Goal: Information Seeking & Learning: Understand process/instructions

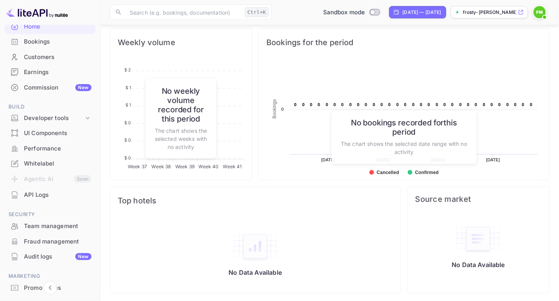
scroll to position [49, 0]
click at [74, 118] on div "Developer tools" at bounding box center [54, 118] width 60 height 9
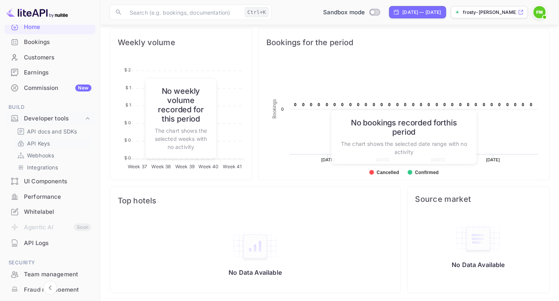
click at [38, 141] on p "API Keys" at bounding box center [38, 143] width 23 height 8
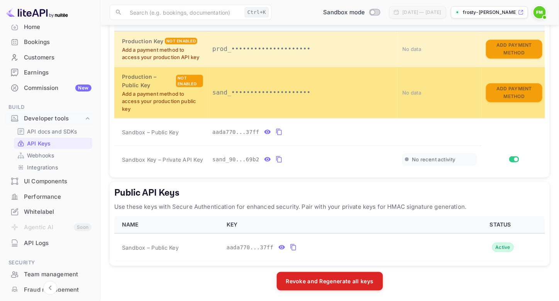
scroll to position [184, 0]
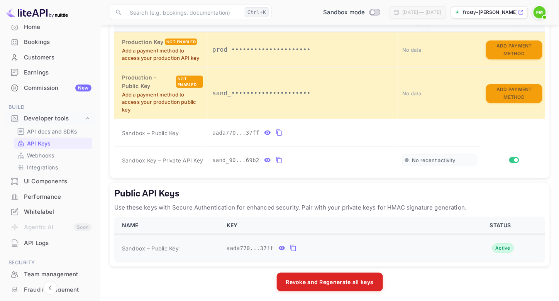
click at [279, 247] on icon "public api keys table" at bounding box center [282, 249] width 7 height 4
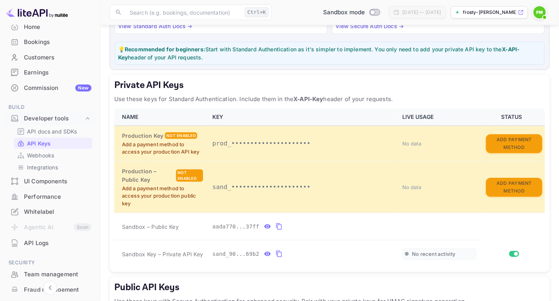
scroll to position [185, 0]
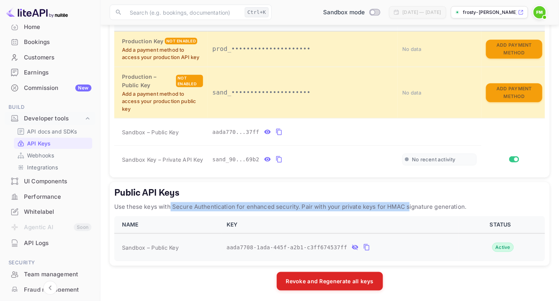
drag, startPoint x: 170, startPoint y: 202, endPoint x: 407, endPoint y: 205, distance: 236.9
click at [407, 205] on p "Use these keys with Secure Authentication for enhanced security. Pair with your…" at bounding box center [329, 206] width 431 height 9
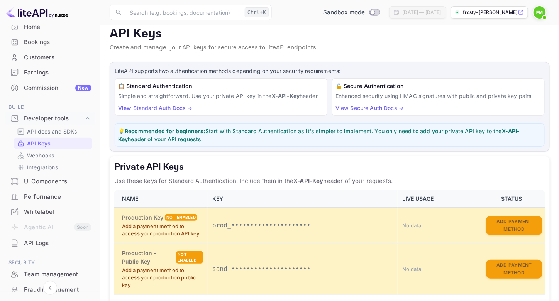
scroll to position [8, 0]
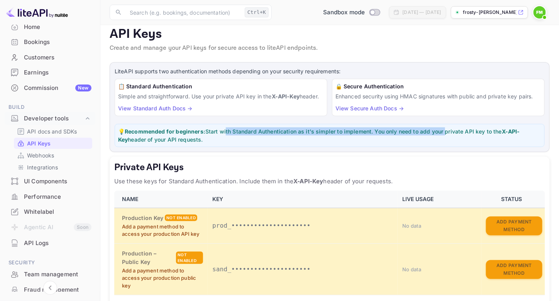
drag, startPoint x: 226, startPoint y: 131, endPoint x: 444, endPoint y: 125, distance: 218.8
click at [444, 125] on div "💡 Recommended for beginners: Start with Standard Authentication as it's simpler…" at bounding box center [330, 135] width 430 height 23
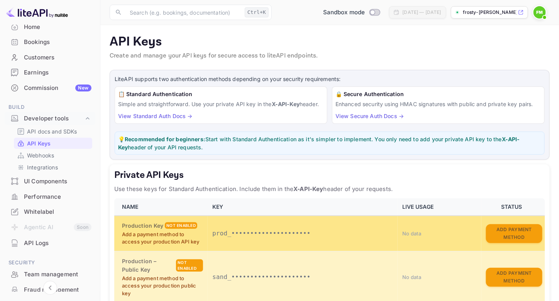
scroll to position [6, 0]
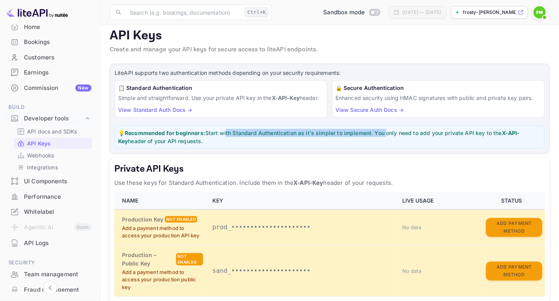
drag, startPoint x: 231, startPoint y: 131, endPoint x: 386, endPoint y: 119, distance: 155.4
click at [386, 119] on div "LiteAPI supports two authentication methods depending on your security requirem…" at bounding box center [330, 109] width 440 height 90
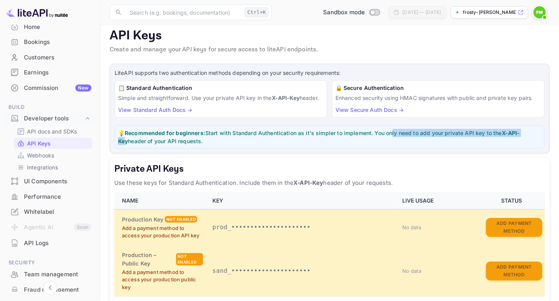
drag, startPoint x: 397, startPoint y: 129, endPoint x: 531, endPoint y: 125, distance: 133.4
click at [531, 126] on div "💡 Recommended for beginners: Start with Standard Authentication as it's simpler…" at bounding box center [330, 137] width 430 height 23
